Goal: Information Seeking & Learning: Learn about a topic

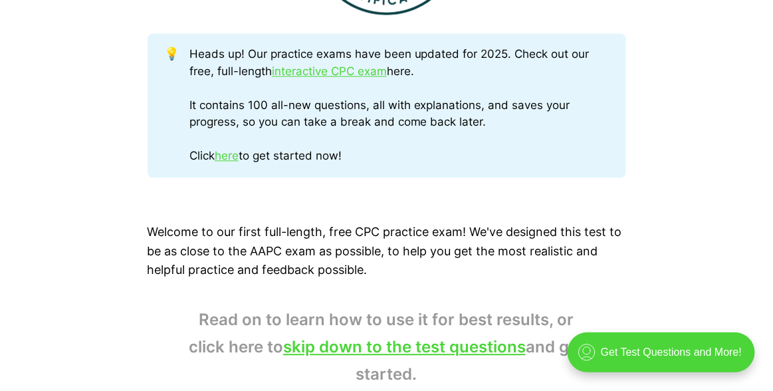
scroll to position [978, 0]
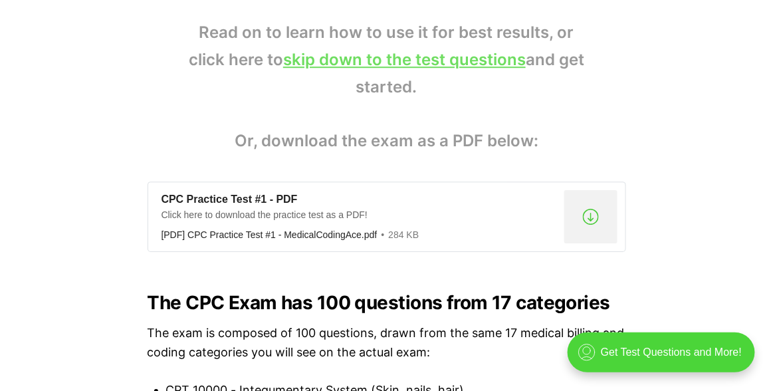
click at [409, 60] on link "skip down to the test questions" at bounding box center [404, 59] width 243 height 19
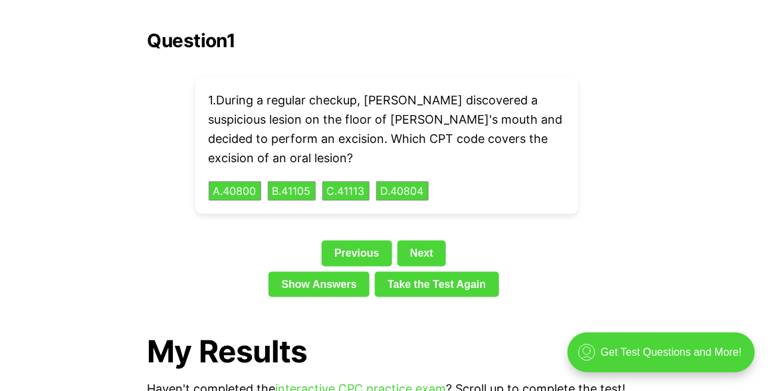
scroll to position [3039, 0]
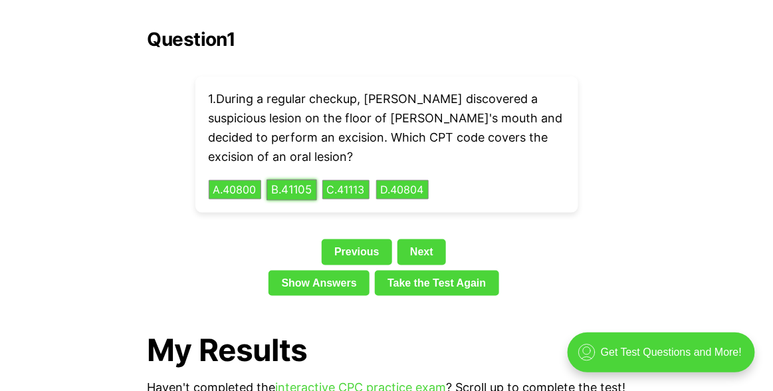
click at [314, 179] on button "B . 41105" at bounding box center [292, 189] width 51 height 21
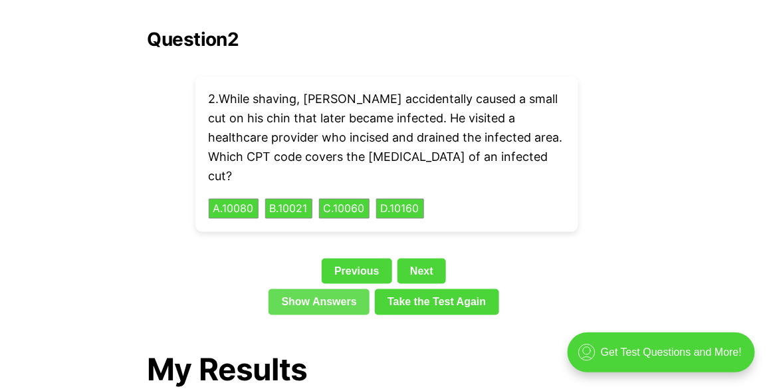
click at [352, 289] on link "Show Answers" at bounding box center [319, 301] width 101 height 25
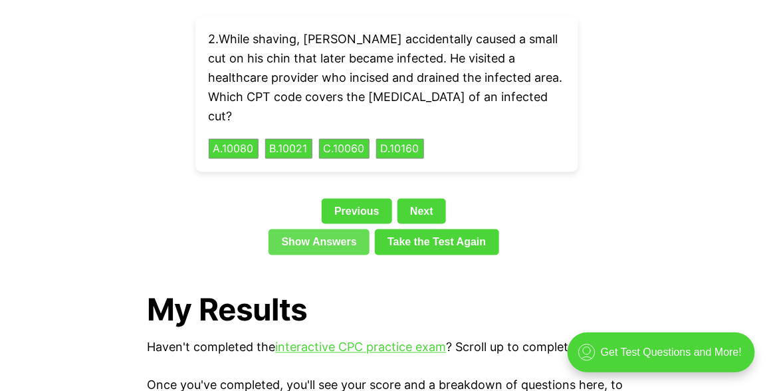
scroll to position [3101, 0]
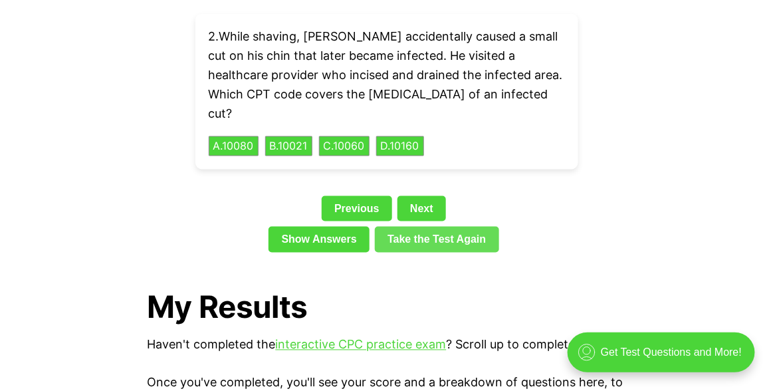
click at [416, 227] on link "Take the Test Again" at bounding box center [437, 239] width 124 height 25
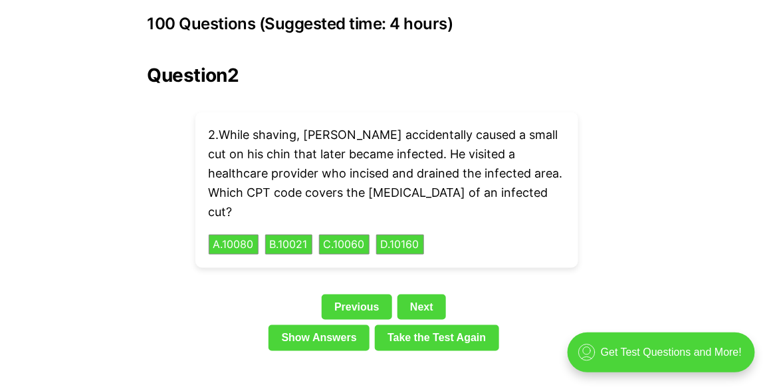
scroll to position [3001, 0]
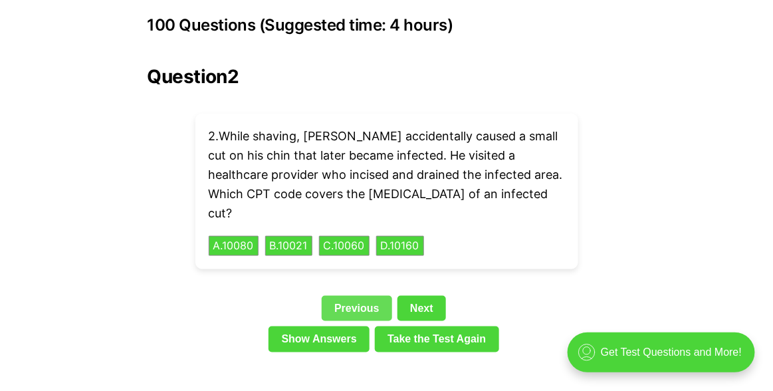
click at [378, 296] on link "Previous" at bounding box center [357, 308] width 70 height 25
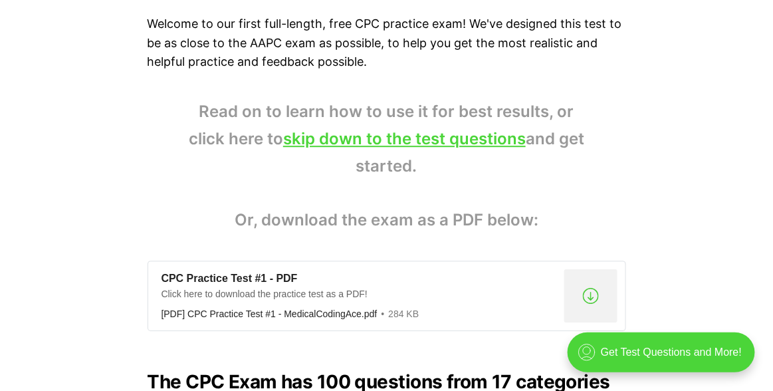
scroll to position [901, 0]
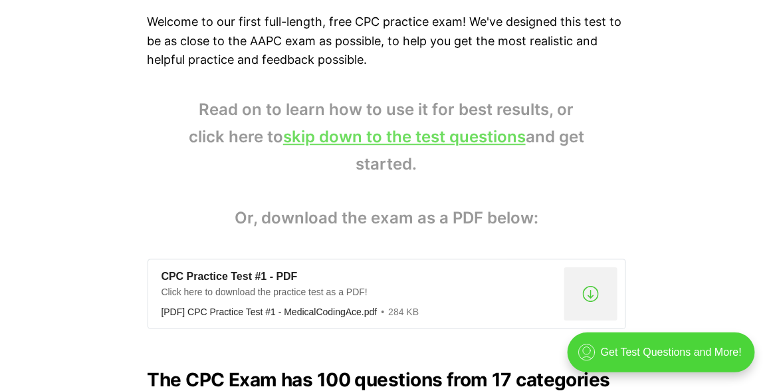
click at [394, 139] on link "skip down to the test questions" at bounding box center [404, 136] width 243 height 19
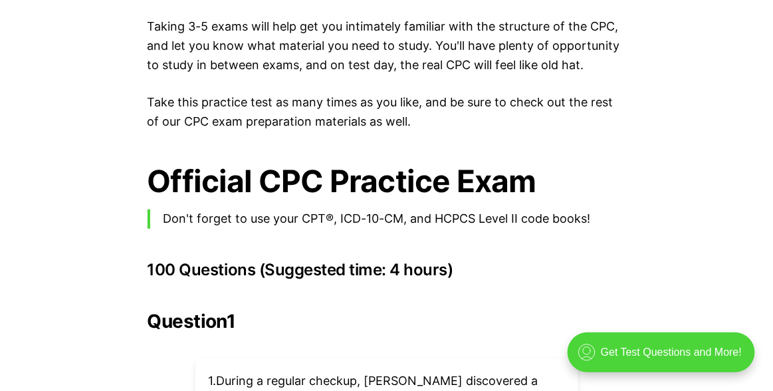
scroll to position [2755, 0]
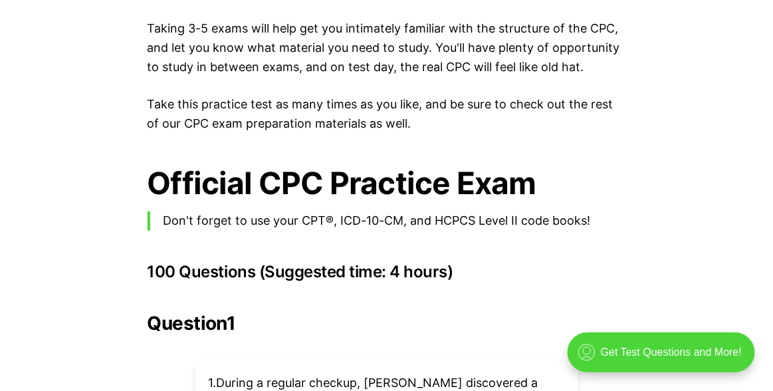
drag, startPoint x: 554, startPoint y: 5, endPoint x: 101, endPoint y: 222, distance: 501.8
click at [101, 222] on div "💡 Heads up! Our practice exams have been updated for 2025. Check out our free, …" at bounding box center [386, 74] width 773 height 4547
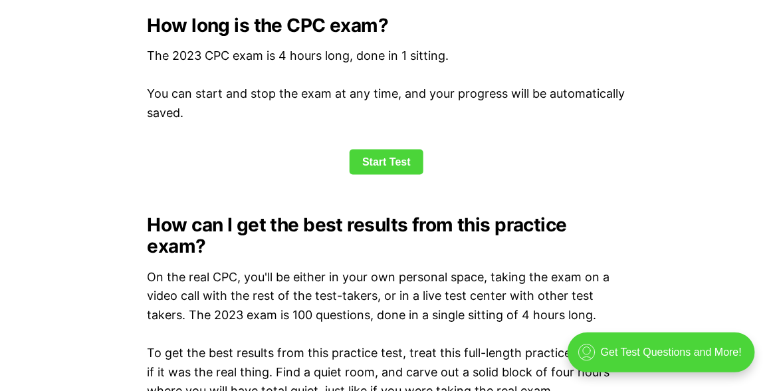
scroll to position [1822, 0]
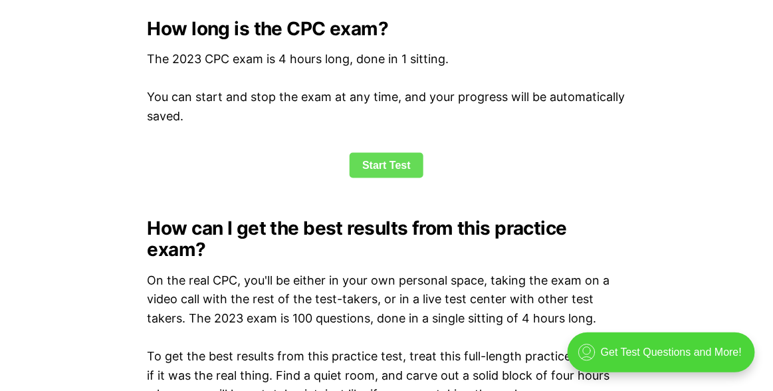
click at [379, 172] on link "Start Test" at bounding box center [387, 165] width 74 height 25
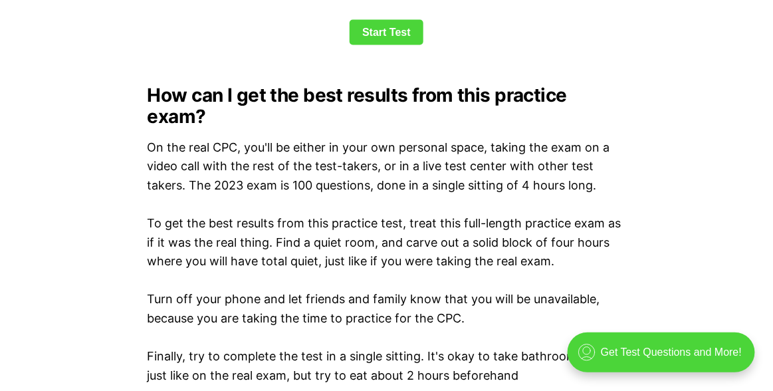
scroll to position [1988, 0]
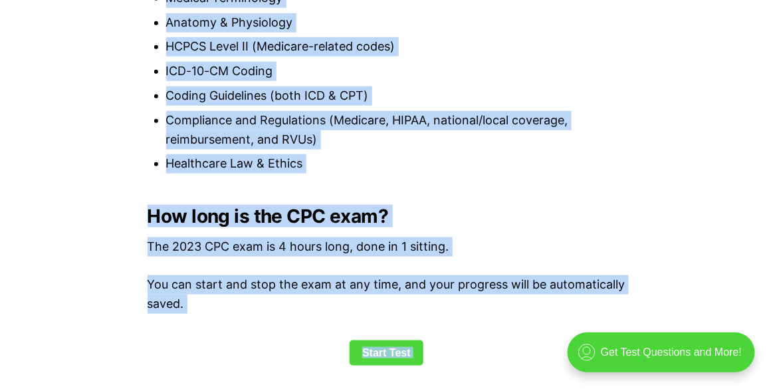
scroll to position [1667, 0]
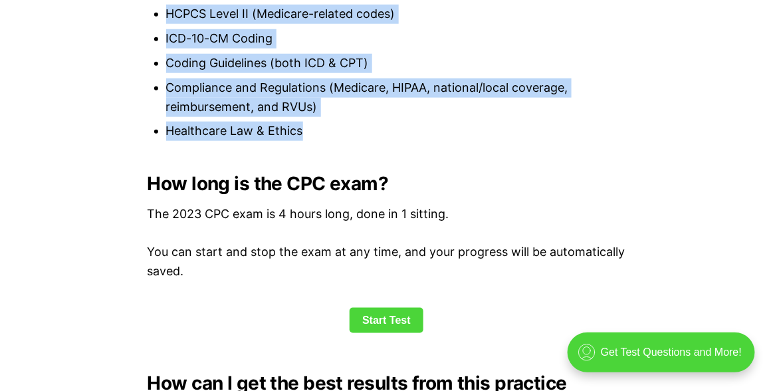
drag, startPoint x: 145, startPoint y: 58, endPoint x: 349, endPoint y: 154, distance: 225.4
copy div "The exam is composed of 100 questions, drawn from the same 17 medical billing a…"
click at [309, 136] on li "Healthcare Law & Ethics" at bounding box center [396, 131] width 460 height 19
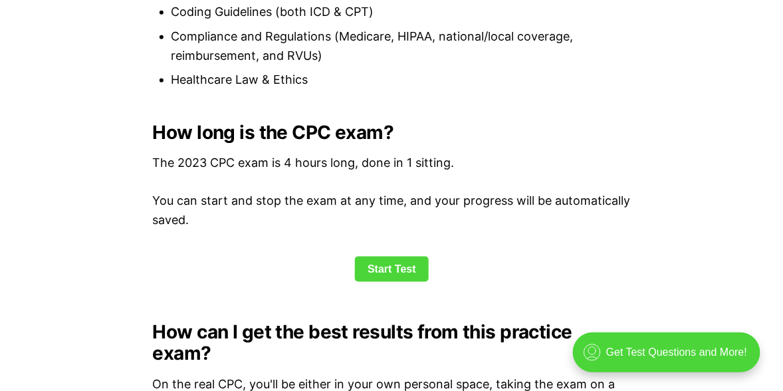
scroll to position [1721, 0]
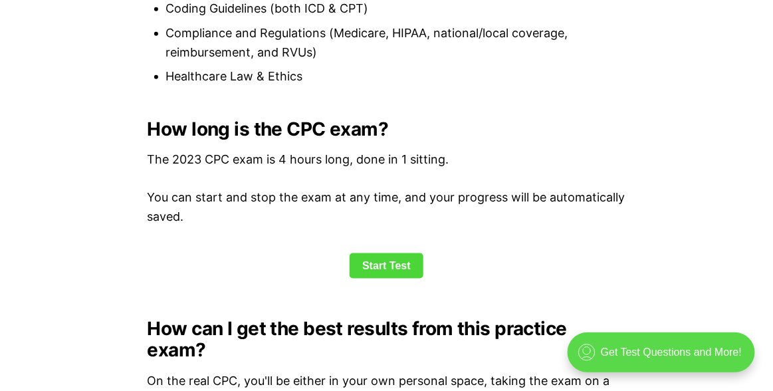
click at [639, 355] on div ".cls-1{fill:none;stroke:currentColor;stroke-linecap:round;stroke-linejoin:round…" at bounding box center [660, 352] width 187 height 40
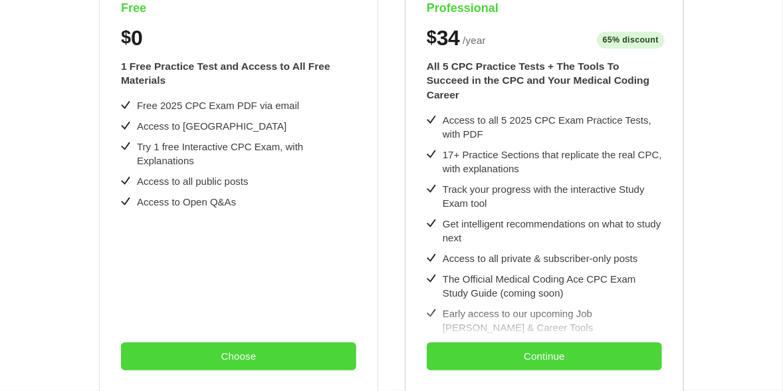
scroll to position [321, 0]
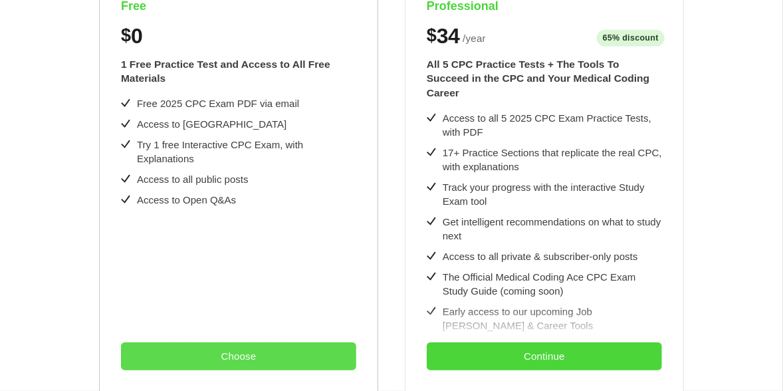
click at [247, 354] on button "Choose" at bounding box center [238, 356] width 235 height 28
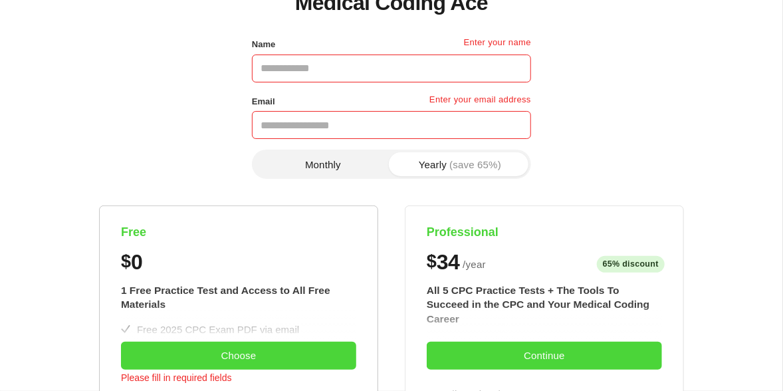
scroll to position [95, 0]
